Goal: Task Accomplishment & Management: Use online tool/utility

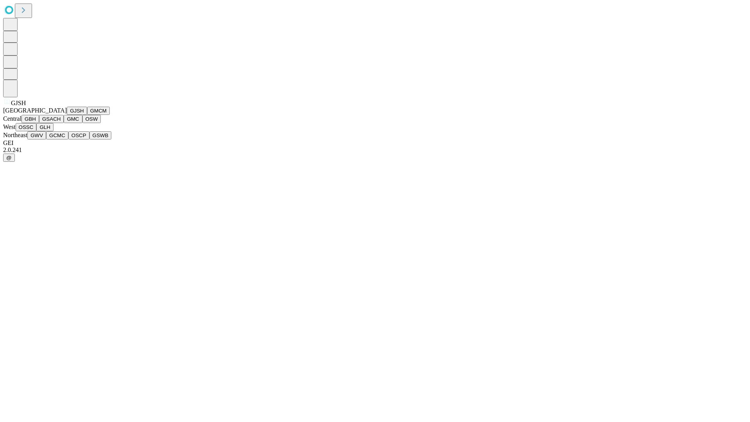
click at [67, 115] on button "GJSH" at bounding box center [77, 111] width 20 height 8
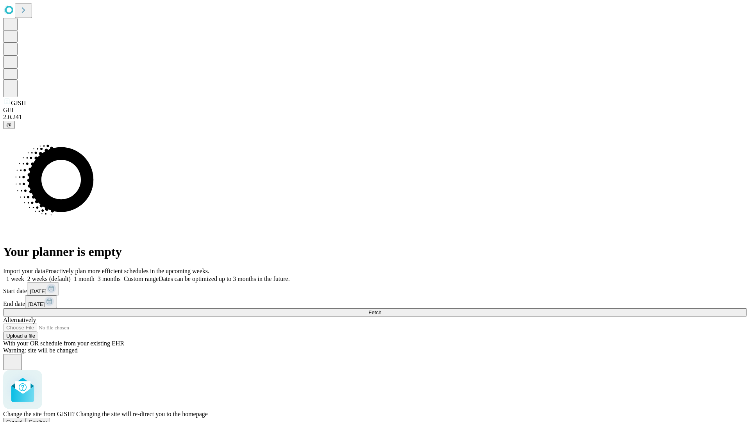
click at [47, 419] on span "Confirm" at bounding box center [38, 422] width 18 height 6
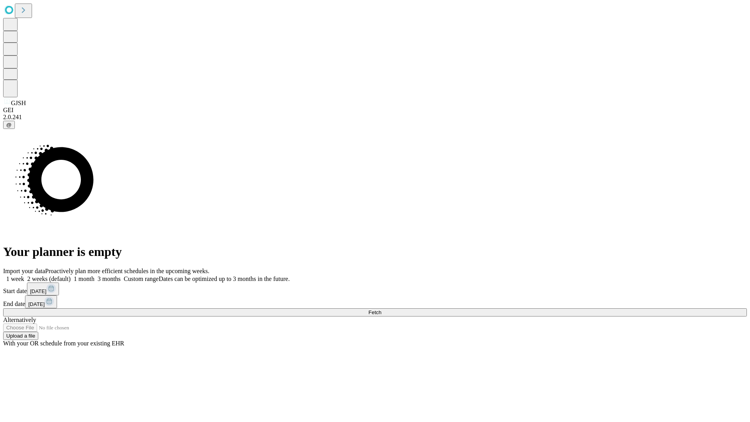
click at [24, 275] on label "1 week" at bounding box center [13, 278] width 21 height 7
click at [381, 309] on span "Fetch" at bounding box center [374, 312] width 13 height 6
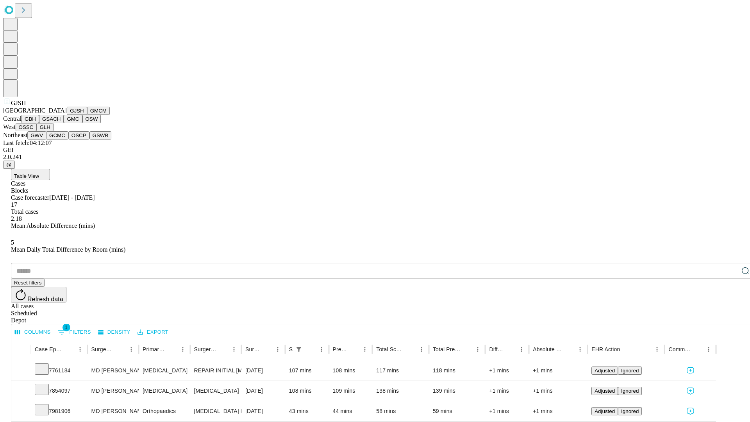
click at [87, 115] on button "GMCM" at bounding box center [98, 111] width 23 height 8
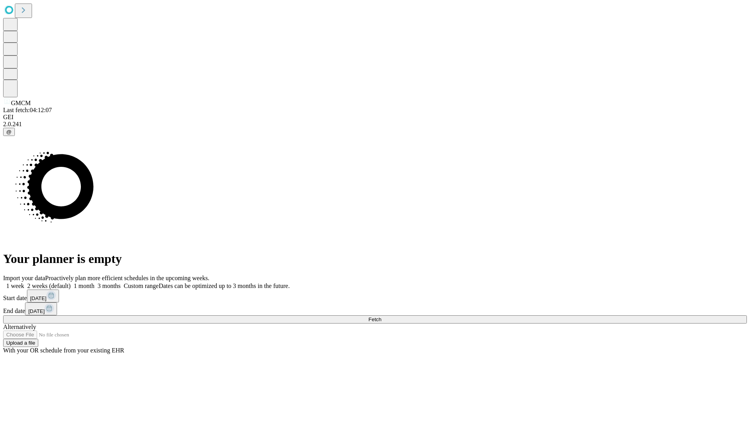
click at [24, 282] on label "1 week" at bounding box center [13, 285] width 21 height 7
click at [381, 316] on span "Fetch" at bounding box center [374, 319] width 13 height 6
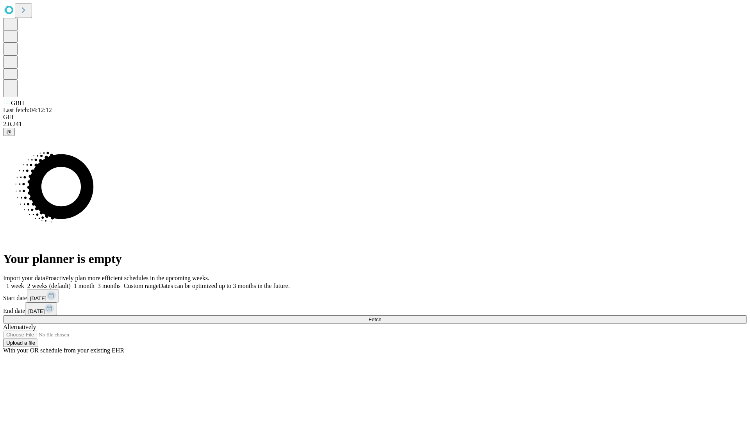
click at [24, 282] on label "1 week" at bounding box center [13, 285] width 21 height 7
click at [381, 316] on span "Fetch" at bounding box center [374, 319] width 13 height 6
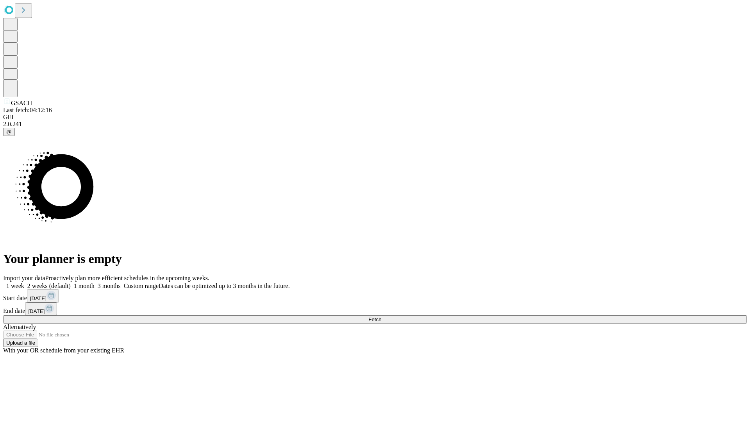
click at [24, 282] on label "1 week" at bounding box center [13, 285] width 21 height 7
click at [381, 316] on span "Fetch" at bounding box center [374, 319] width 13 height 6
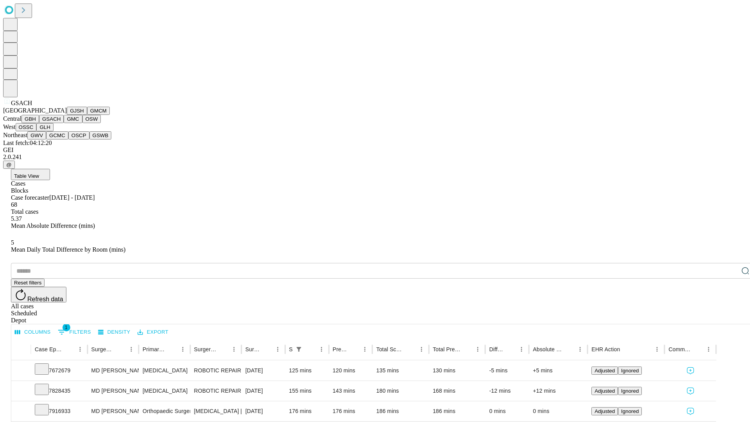
click at [64, 123] on button "GMC" at bounding box center [73, 119] width 18 height 8
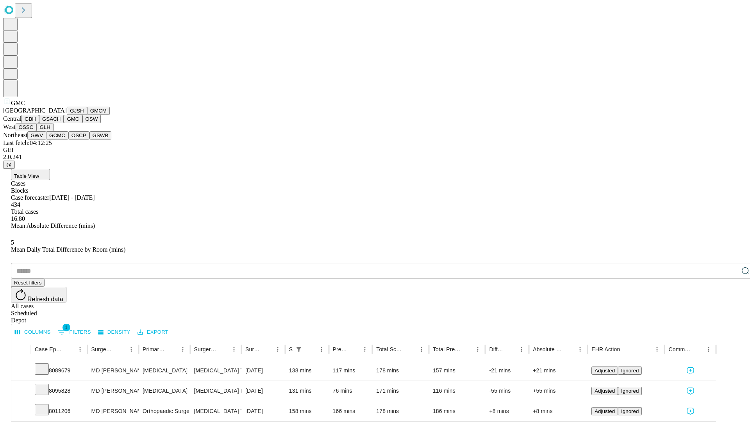
click at [82, 123] on button "OSW" at bounding box center [91, 119] width 19 height 8
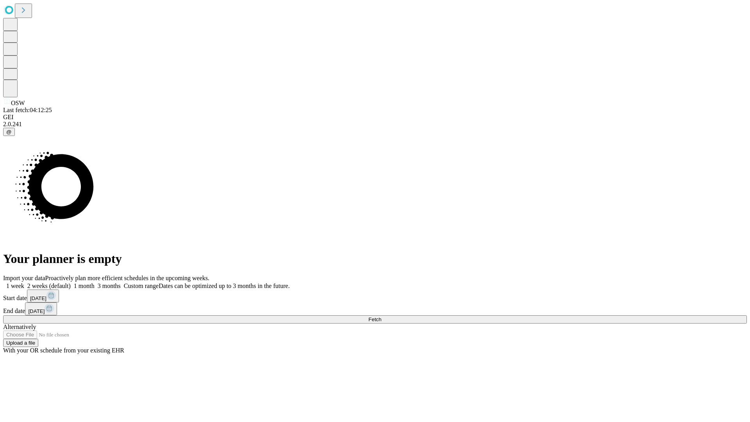
click at [24, 282] on label "1 week" at bounding box center [13, 285] width 21 height 7
click at [381, 316] on span "Fetch" at bounding box center [374, 319] width 13 height 6
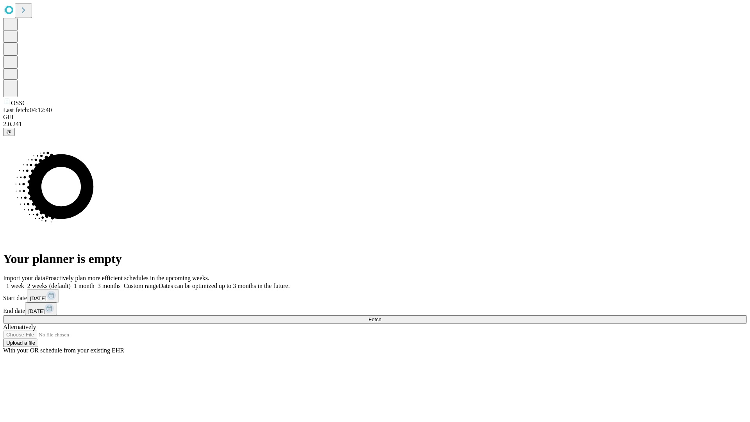
click at [24, 282] on label "1 week" at bounding box center [13, 285] width 21 height 7
click at [381, 316] on span "Fetch" at bounding box center [374, 319] width 13 height 6
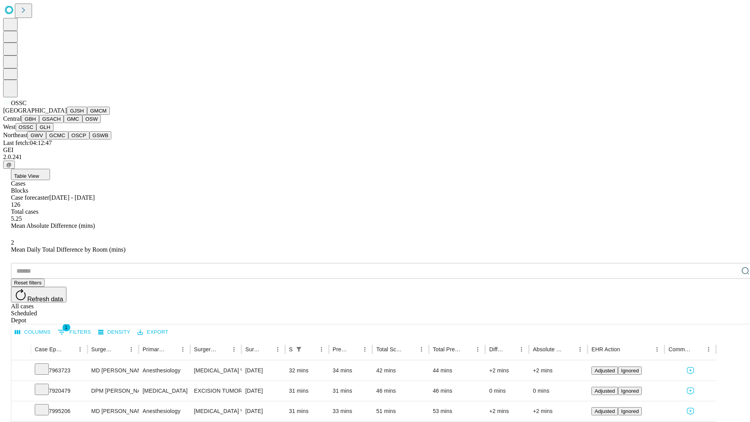
click at [53, 131] on button "GLH" at bounding box center [44, 127] width 17 height 8
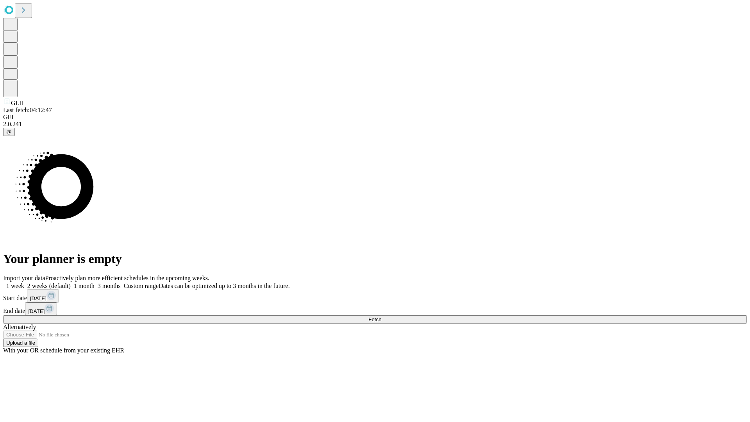
click at [381, 316] on span "Fetch" at bounding box center [374, 319] width 13 height 6
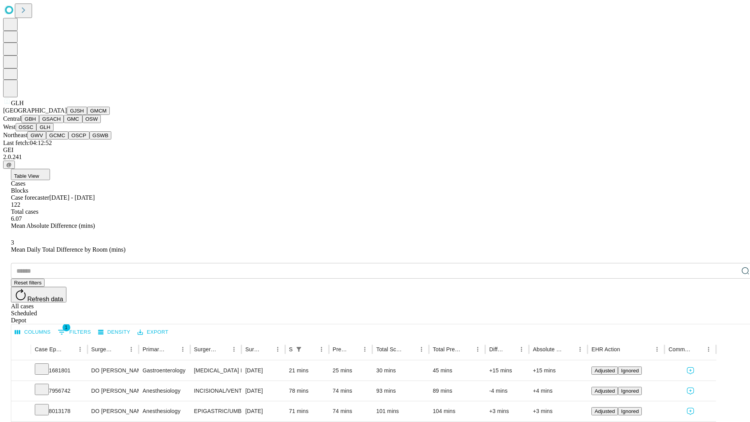
click at [46, 139] on button "GWV" at bounding box center [36, 135] width 19 height 8
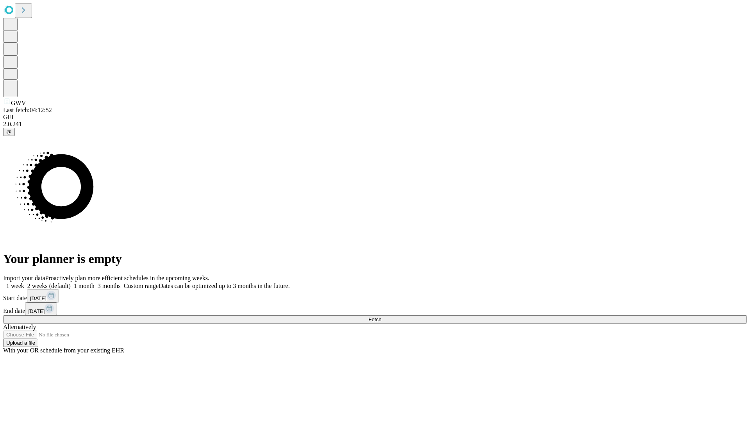
click at [24, 282] on label "1 week" at bounding box center [13, 285] width 21 height 7
click at [381, 316] on span "Fetch" at bounding box center [374, 319] width 13 height 6
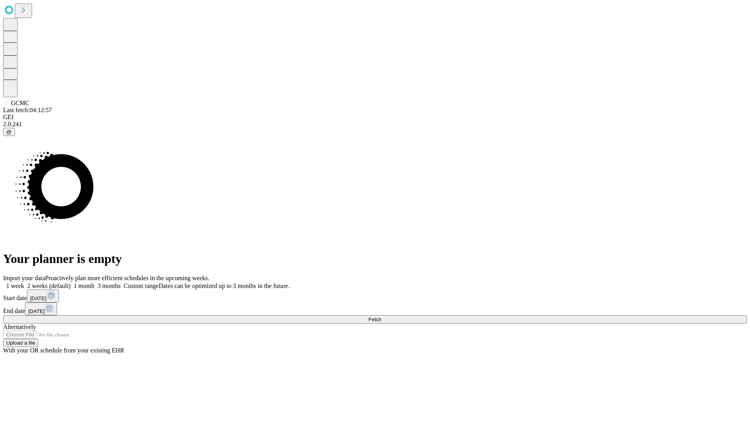
click at [24, 282] on label "1 week" at bounding box center [13, 285] width 21 height 7
click at [381, 316] on span "Fetch" at bounding box center [374, 319] width 13 height 6
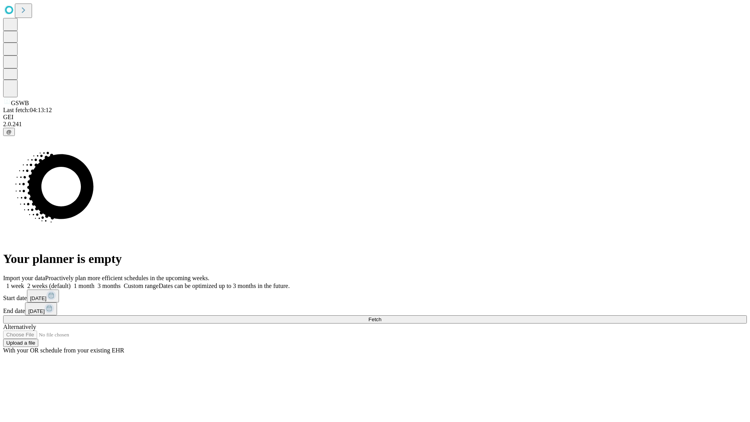
click at [24, 282] on label "1 week" at bounding box center [13, 285] width 21 height 7
click at [381, 316] on span "Fetch" at bounding box center [374, 319] width 13 height 6
